Goal: Task Accomplishment & Management: Use online tool/utility

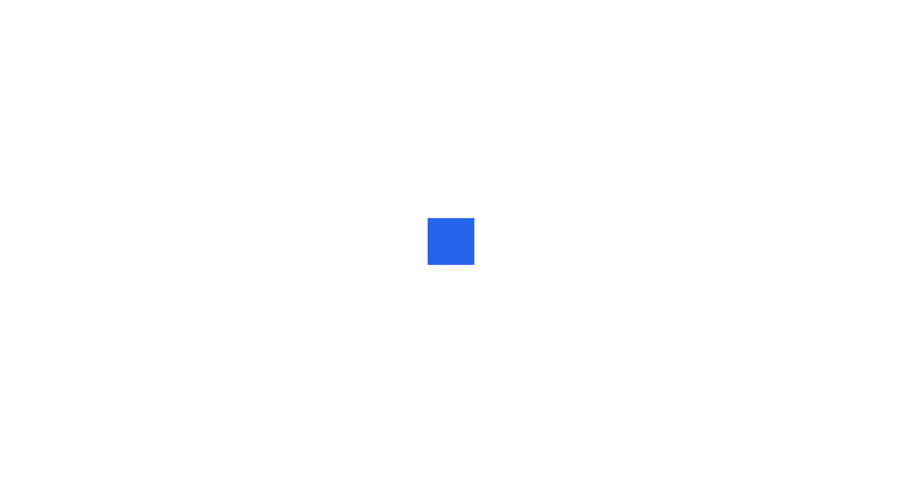
scroll to position [0, 1]
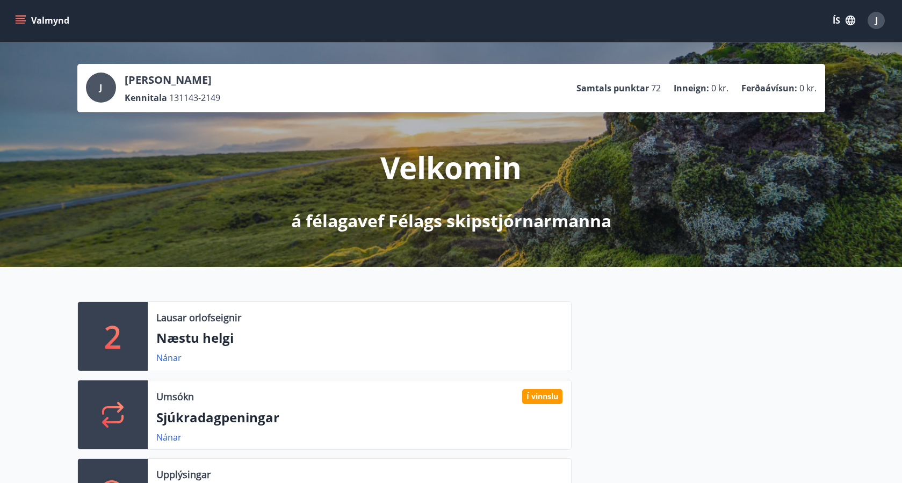
scroll to position [2, 0]
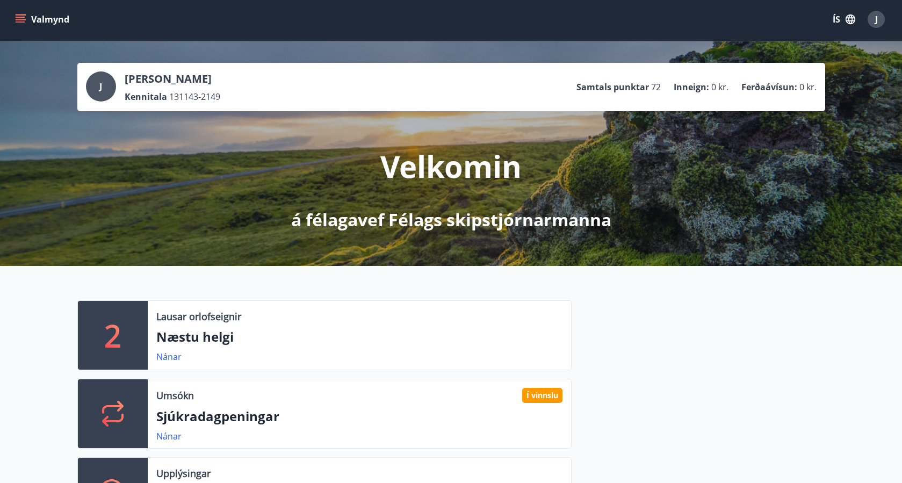
click at [19, 18] on icon "menu" at bounding box center [20, 19] width 11 height 11
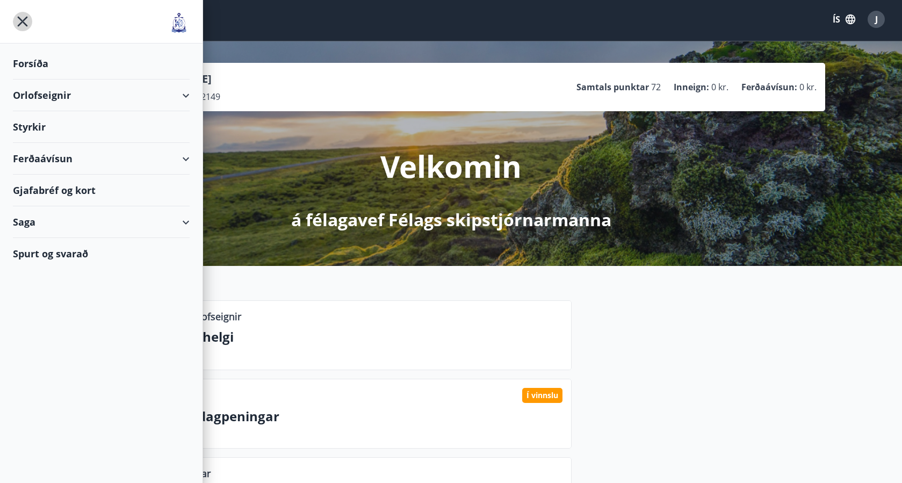
click at [19, 18] on icon "menu" at bounding box center [23, 22] width 10 height 10
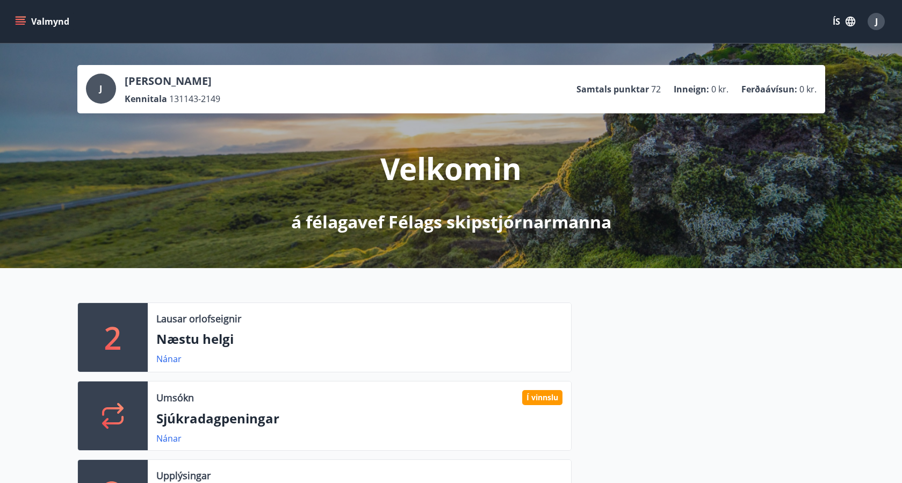
scroll to position [0, 0]
click at [841, 22] on button "ÍS" at bounding box center [844, 21] width 34 height 19
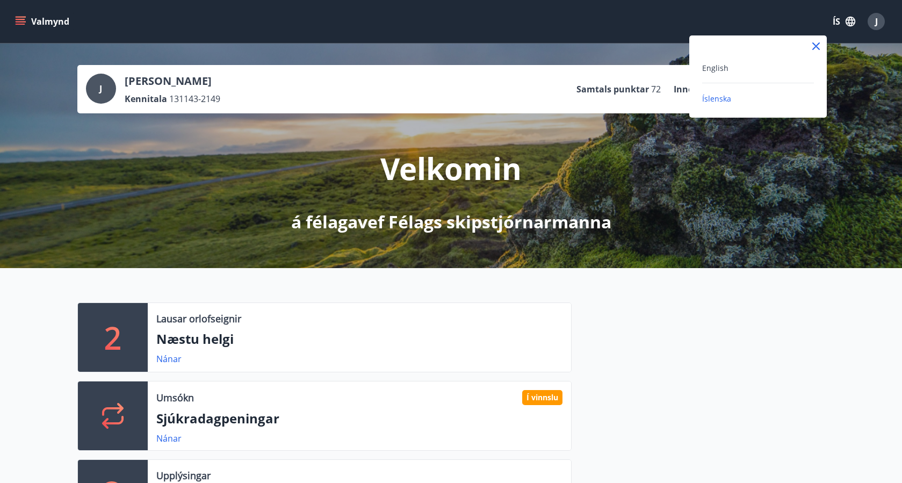
drag, startPoint x: 721, startPoint y: 99, endPoint x: 808, endPoint y: 71, distance: 91.1
click at [721, 99] on span "Íslenska" at bounding box center [717, 99] width 29 height 10
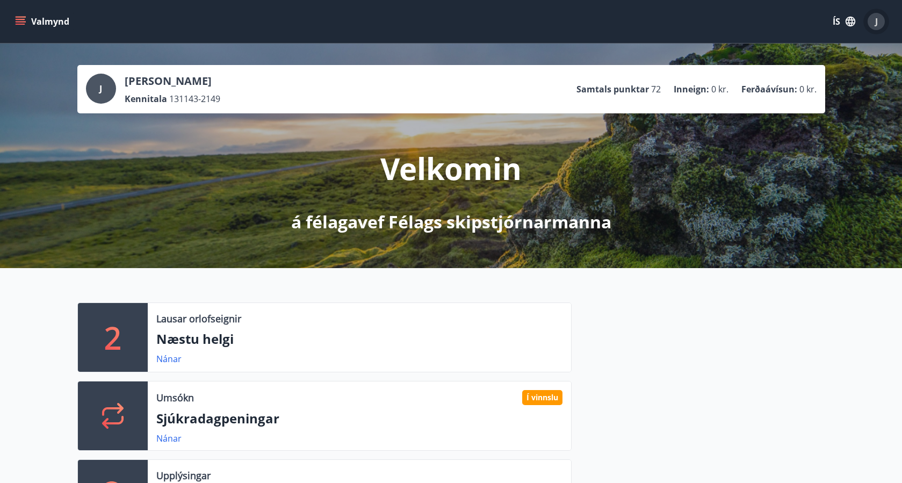
click at [875, 25] on div "J" at bounding box center [876, 21] width 17 height 17
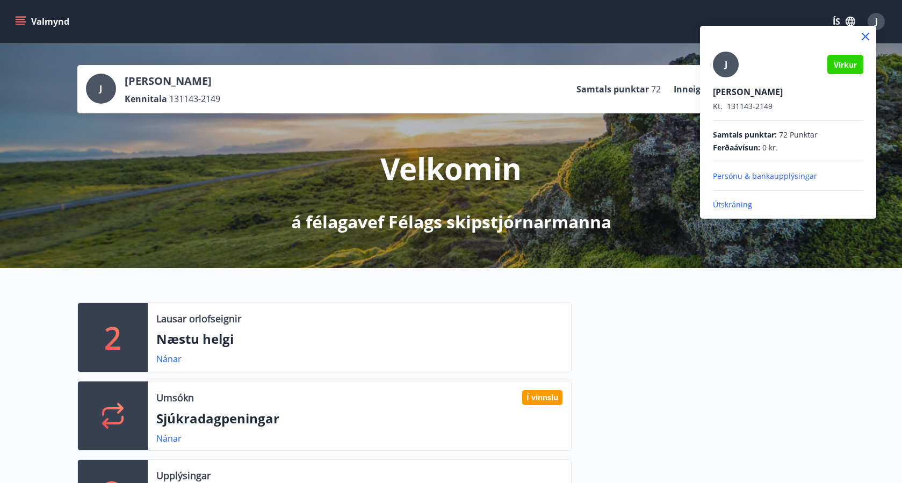
click at [699, 12] on div at bounding box center [451, 241] width 902 height 483
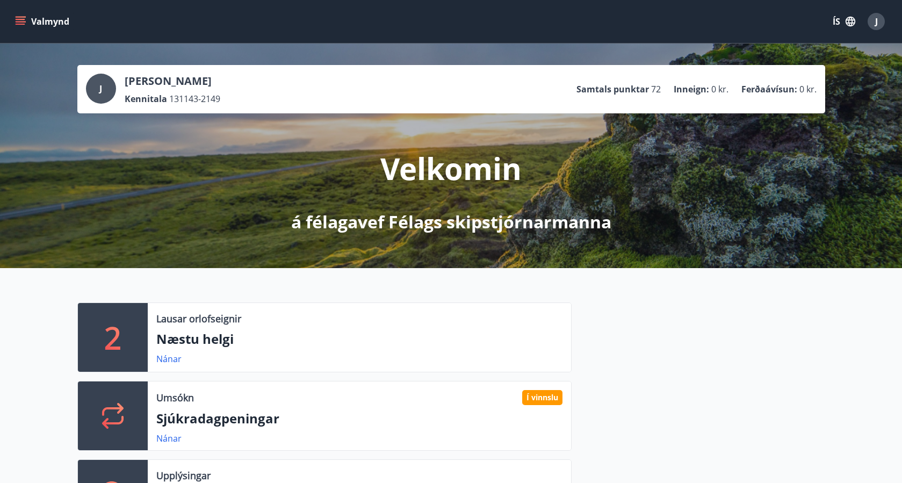
click at [102, 85] on span "J" at bounding box center [100, 89] width 3 height 12
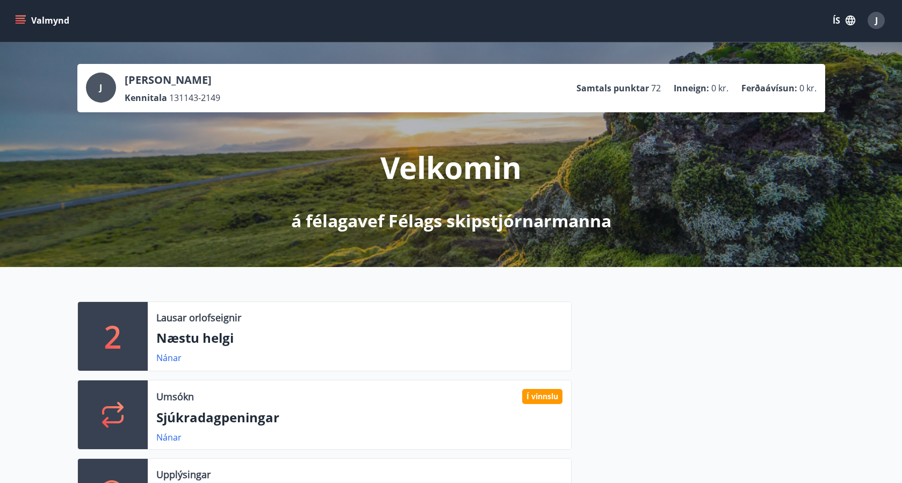
scroll to position [4, 0]
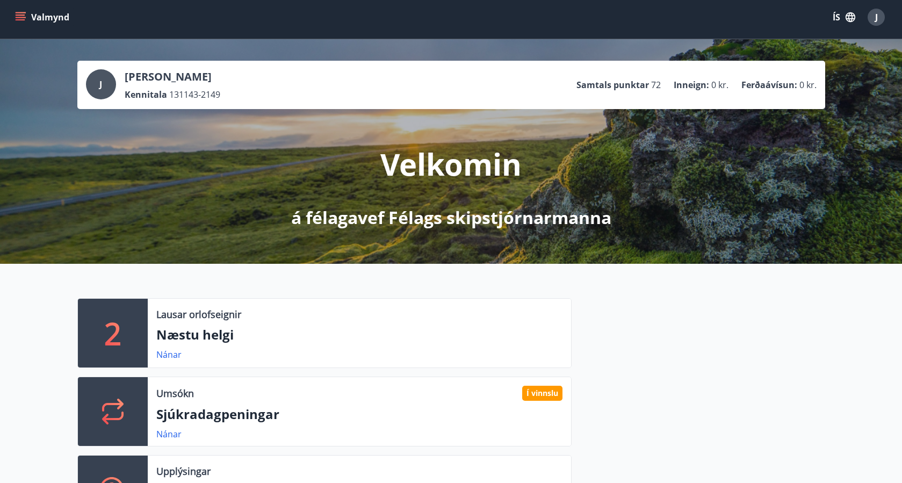
click at [98, 84] on div "J" at bounding box center [101, 84] width 30 height 30
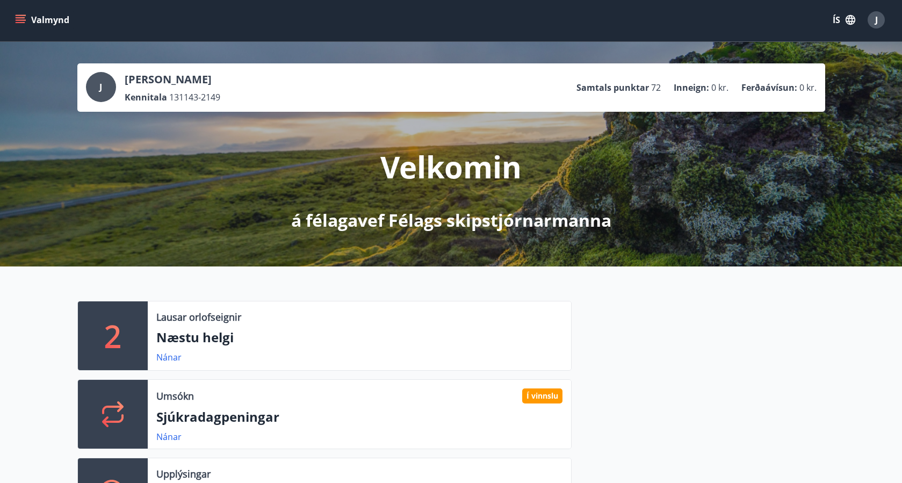
scroll to position [0, 2]
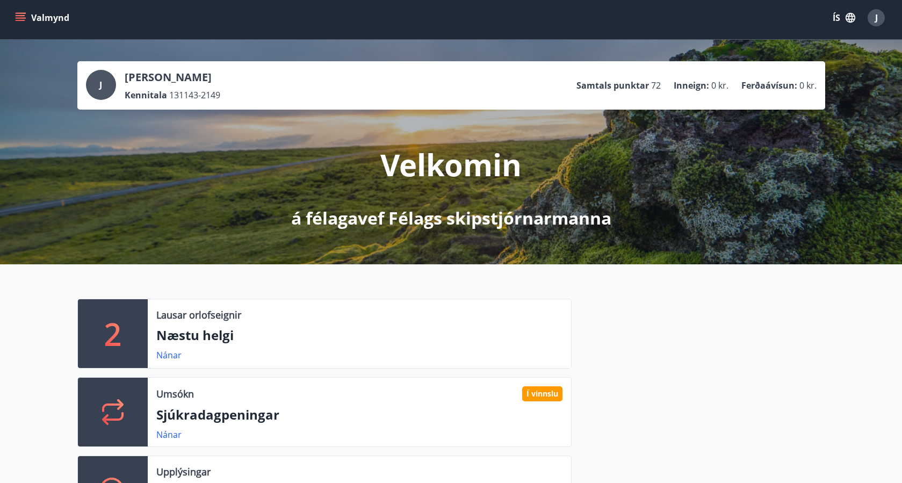
click at [100, 83] on span "J" at bounding box center [100, 85] width 3 height 12
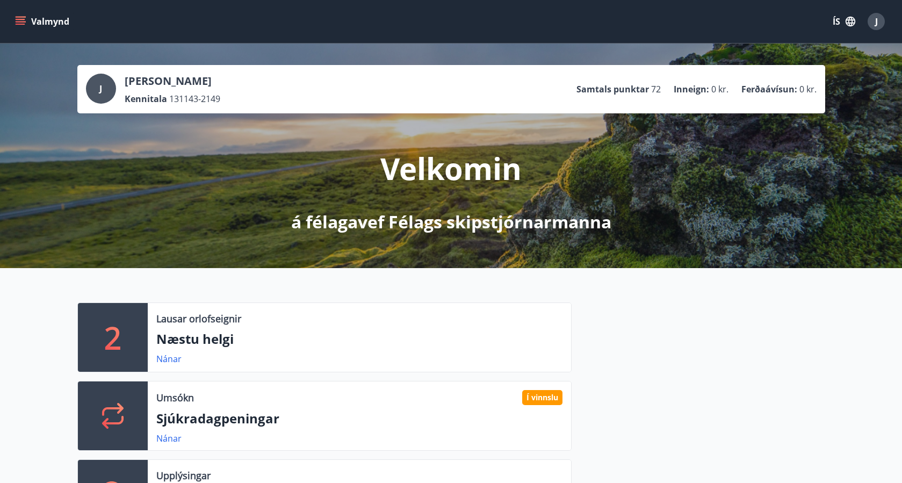
scroll to position [0, 0]
click at [20, 21] on icon "menu" at bounding box center [20, 21] width 11 height 11
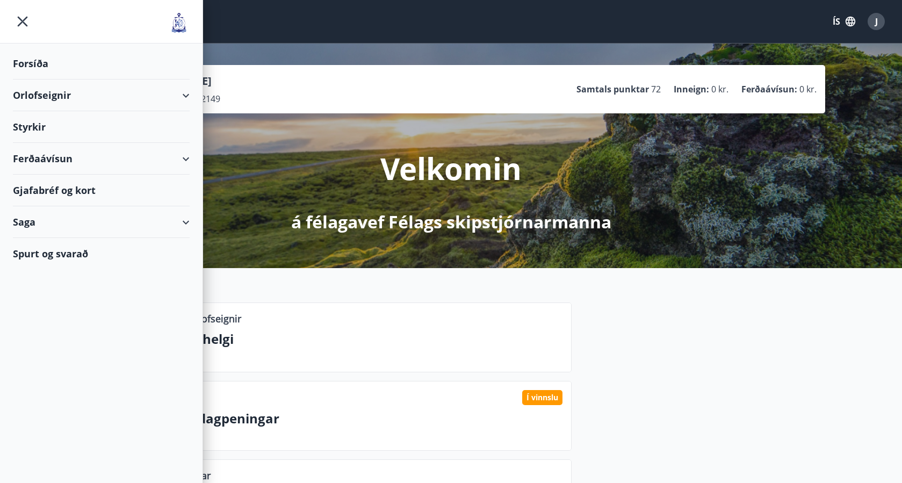
click at [567, 6] on div "Valmynd ÍS J" at bounding box center [451, 21] width 902 height 43
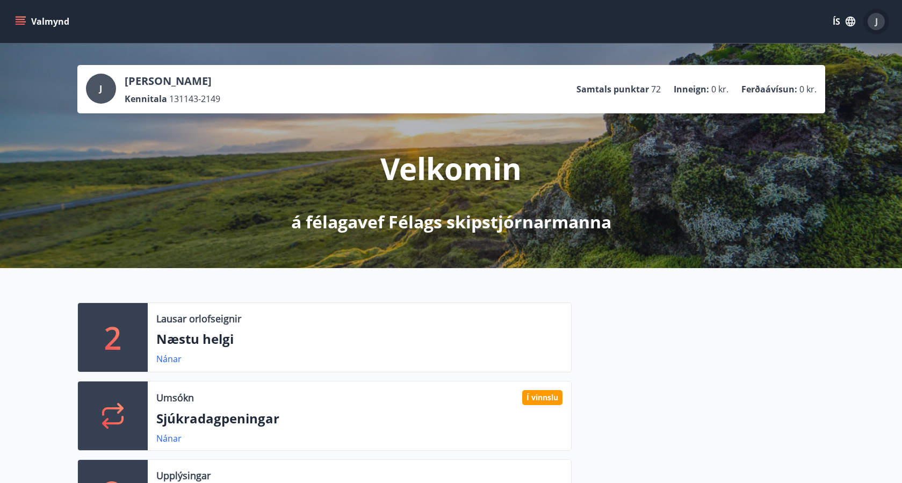
click at [876, 23] on span "J" at bounding box center [877, 22] width 3 height 12
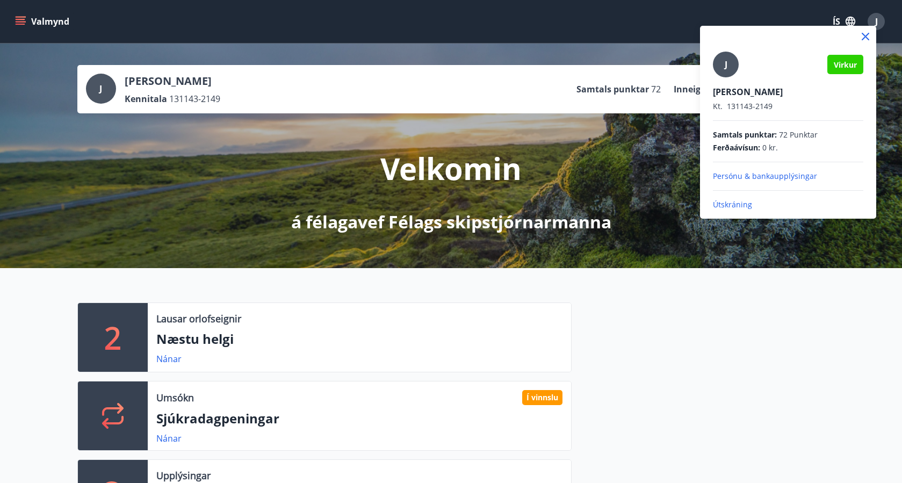
click at [730, 205] on p "Útskráning" at bounding box center [788, 204] width 150 height 11
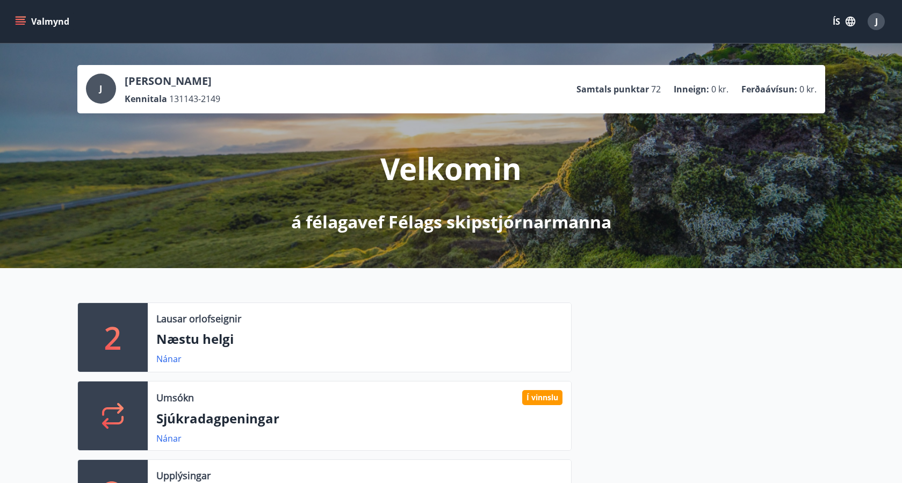
click at [23, 20] on icon "menu" at bounding box center [21, 19] width 10 height 1
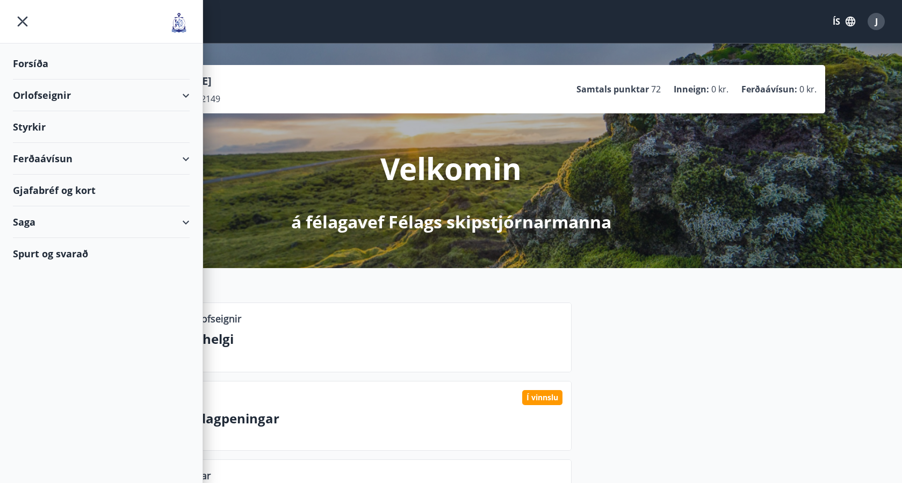
click at [49, 94] on div "Orlofseignir" at bounding box center [101, 96] width 177 height 32
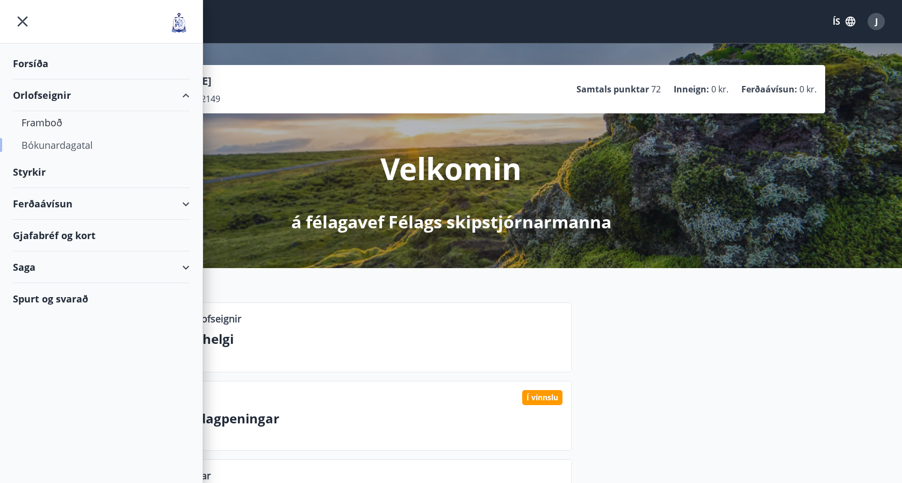
scroll to position [0, 1]
click at [51, 146] on div "Bókunardagatal" at bounding box center [101, 145] width 160 height 23
